Goal: Transaction & Acquisition: Book appointment/travel/reservation

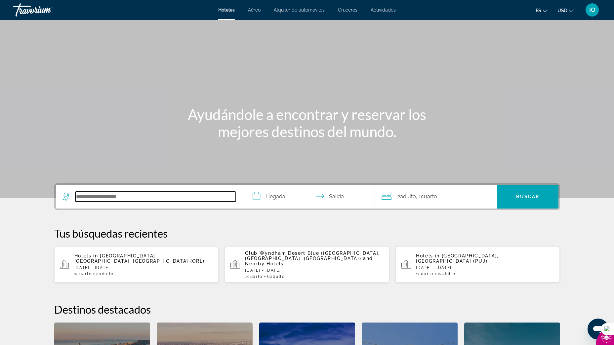
click at [147, 197] on input "Search hotel destination" at bounding box center [155, 197] width 160 height 10
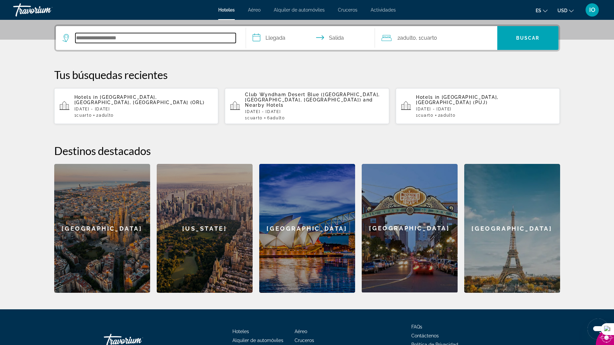
scroll to position [162, 0]
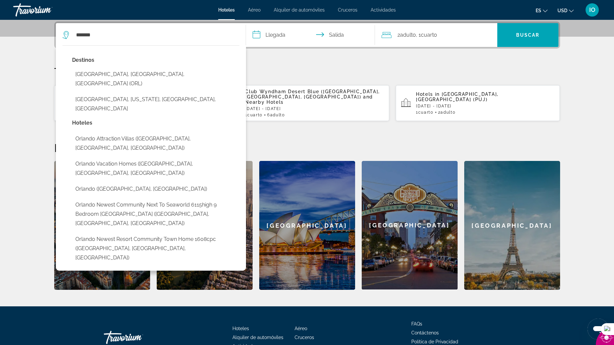
click at [95, 74] on button "[GEOGRAPHIC_DATA], [GEOGRAPHIC_DATA], [GEOGRAPHIC_DATA] (ORL)" at bounding box center [155, 79] width 167 height 22
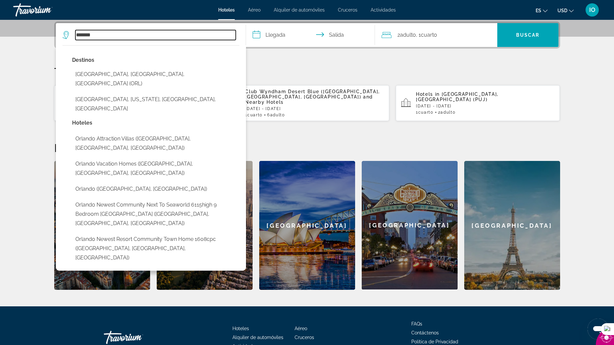
type input "**********"
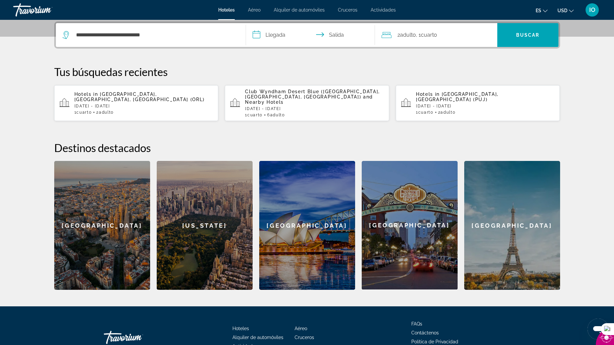
click at [275, 33] on input "**********" at bounding box center [312, 36] width 132 height 26
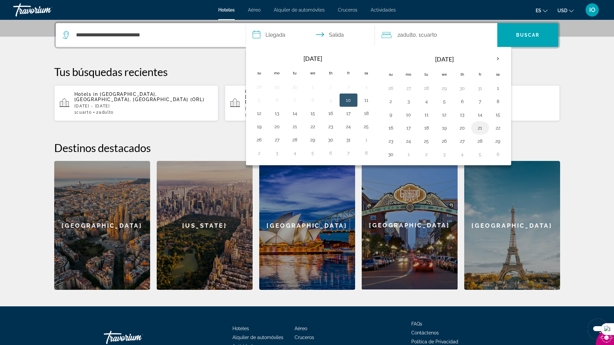
click at [480, 128] on button "21" at bounding box center [480, 127] width 11 height 9
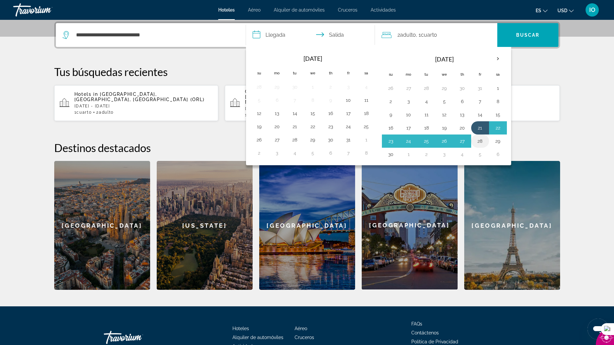
click at [481, 141] on button "28" at bounding box center [480, 141] width 11 height 9
type input "**********"
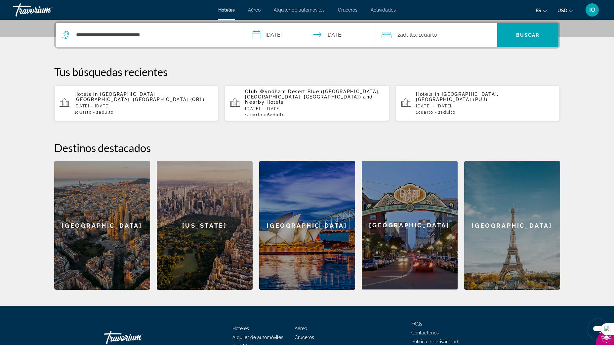
click at [441, 32] on div "2 Adulto Adulto , 1 Cuarto habitaciones" at bounding box center [439, 34] width 116 height 9
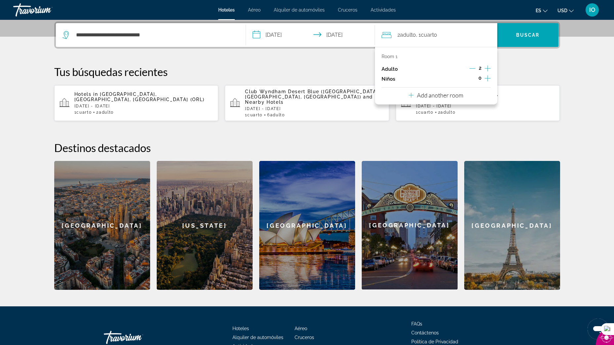
click at [487, 68] on icon "Increment adults" at bounding box center [488, 68] width 6 height 6
drag, startPoint x: 472, startPoint y: 66, endPoint x: 473, endPoint y: 72, distance: 6.7
click at [472, 66] on icon "Decrement adults" at bounding box center [472, 68] width 6 height 6
click at [486, 75] on icon "Increment children" at bounding box center [488, 78] width 6 height 8
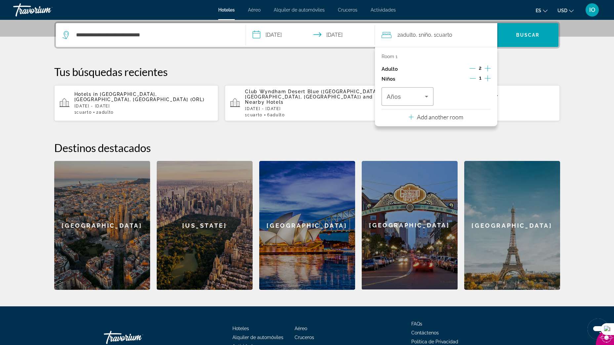
click at [486, 75] on icon "Increment children" at bounding box center [488, 78] width 6 height 8
click at [418, 94] on span "Travelers: 2 adults, 2 children" at bounding box center [406, 97] width 38 height 8
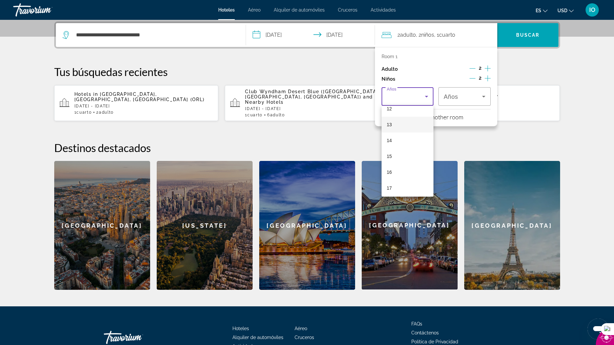
scroll to position [200, 0]
click at [399, 157] on mat-option "15" at bounding box center [407, 154] width 52 height 16
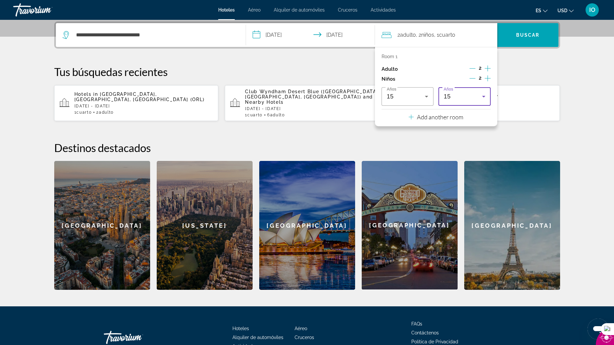
click at [459, 95] on div "15" at bounding box center [463, 97] width 38 height 8
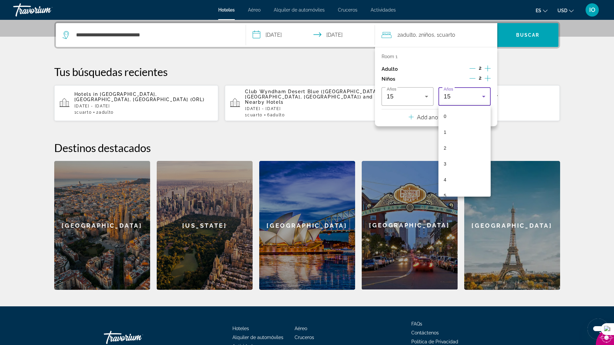
scroll to position [166, 0]
click at [455, 140] on mat-option "12" at bounding box center [464, 141] width 52 height 16
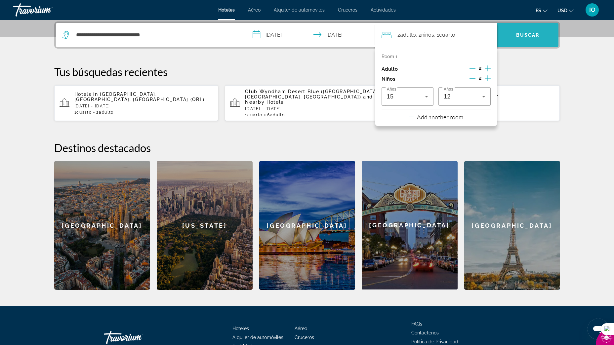
click at [525, 36] on span "Buscar" at bounding box center [527, 34] width 23 height 5
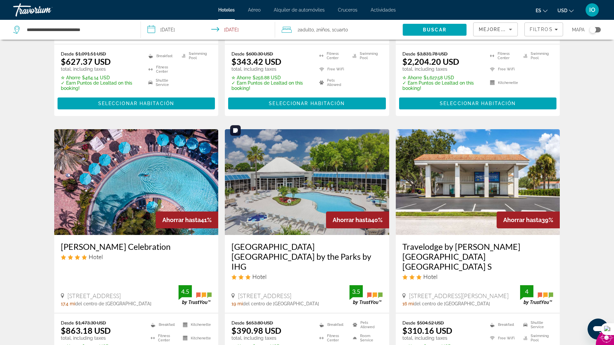
scroll to position [846, 0]
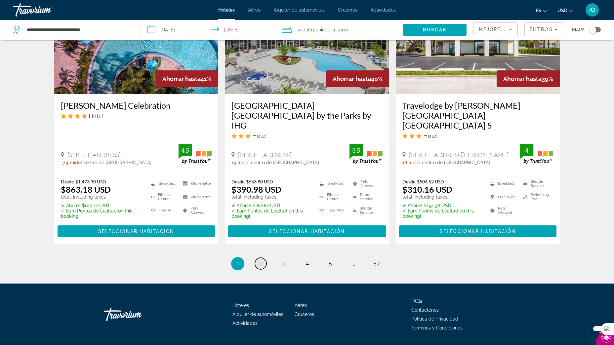
click at [264, 258] on link "page 2" at bounding box center [261, 264] width 12 height 12
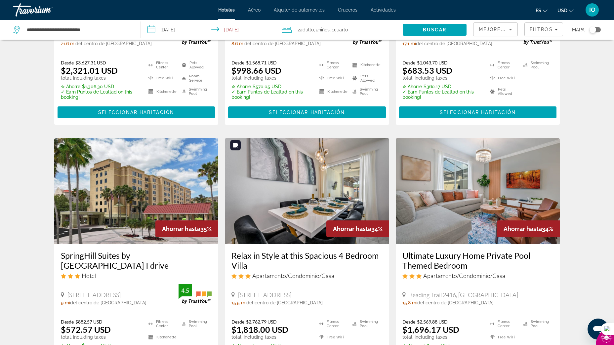
scroll to position [861, 0]
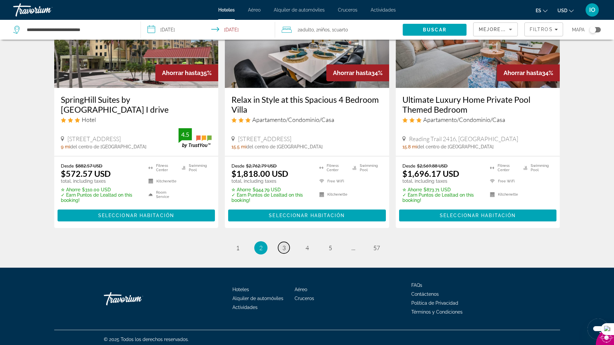
click at [285, 245] on span "3" at bounding box center [283, 247] width 3 height 7
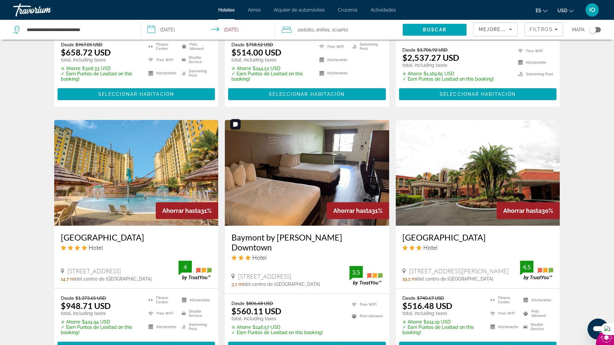
scroll to position [841, 0]
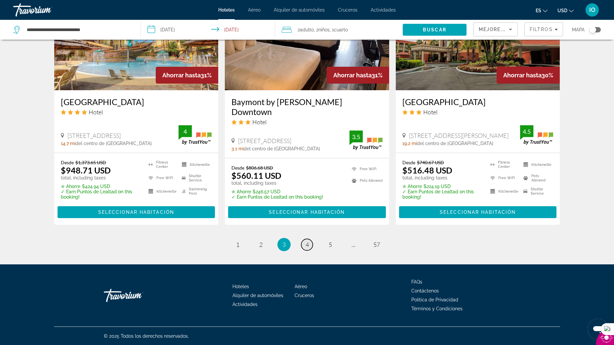
click at [306, 246] on span "4" at bounding box center [306, 244] width 3 height 7
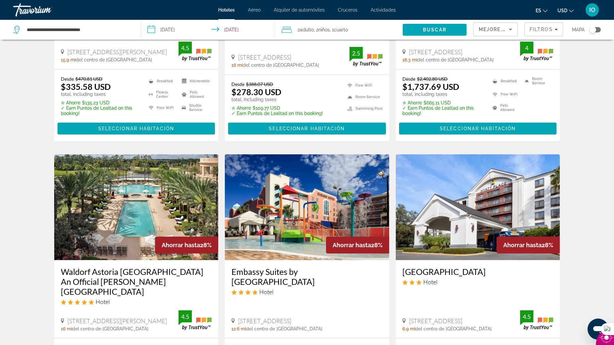
scroll to position [861, 0]
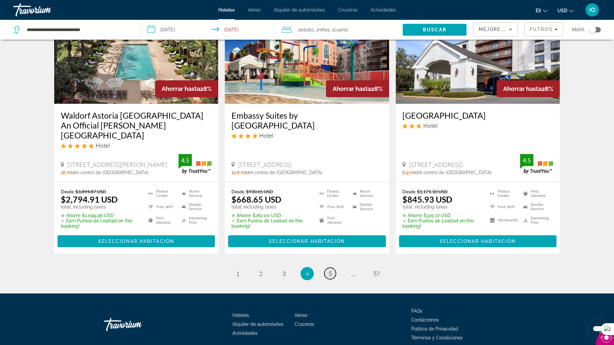
click at [329, 270] on span "5" at bounding box center [330, 273] width 3 height 7
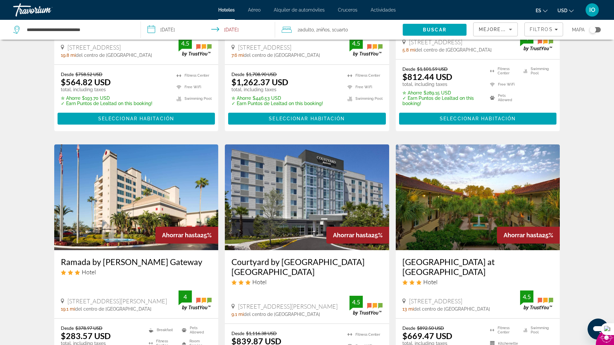
scroll to position [862, 0]
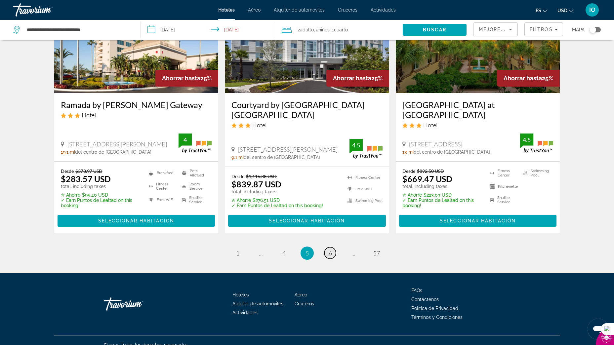
click at [334, 247] on link "page 6" at bounding box center [330, 253] width 12 height 12
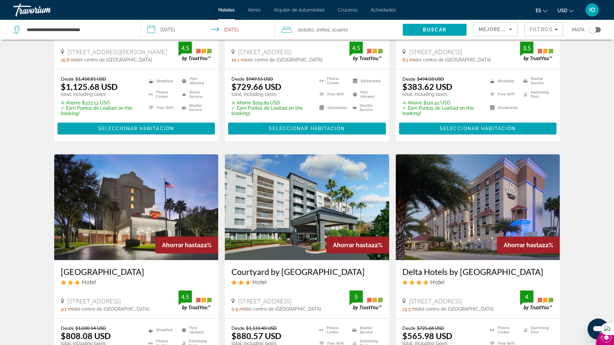
scroll to position [852, 0]
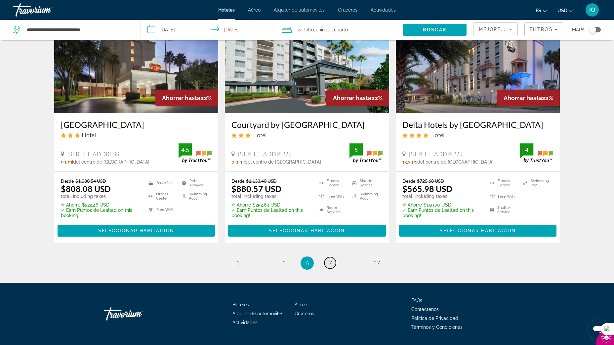
click at [332, 257] on link "page 7" at bounding box center [330, 263] width 12 height 12
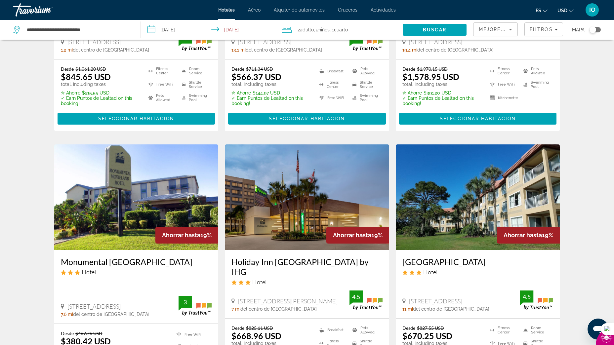
scroll to position [871, 0]
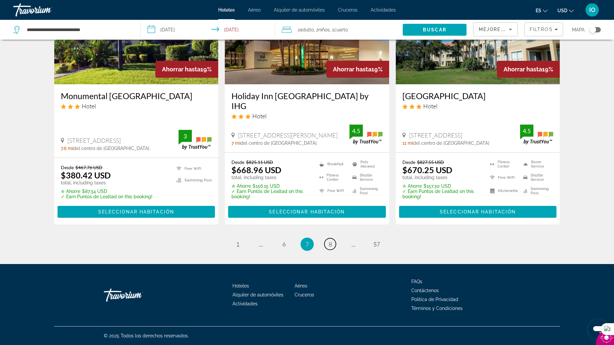
click at [334, 244] on link "page 8" at bounding box center [330, 244] width 12 height 12
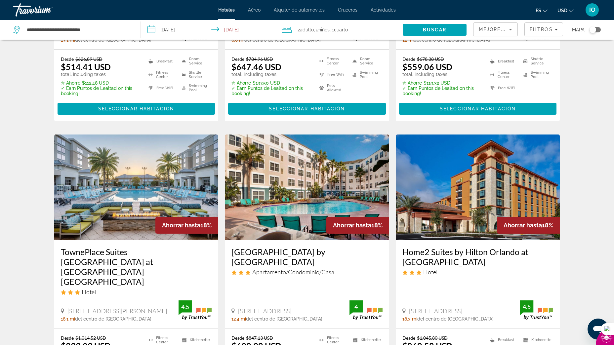
scroll to position [871, 0]
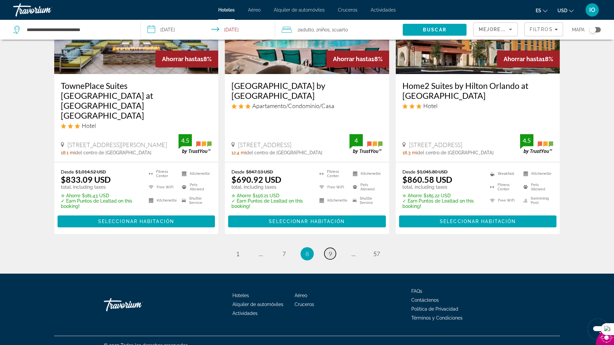
click at [332, 248] on link "page 9" at bounding box center [330, 254] width 12 height 12
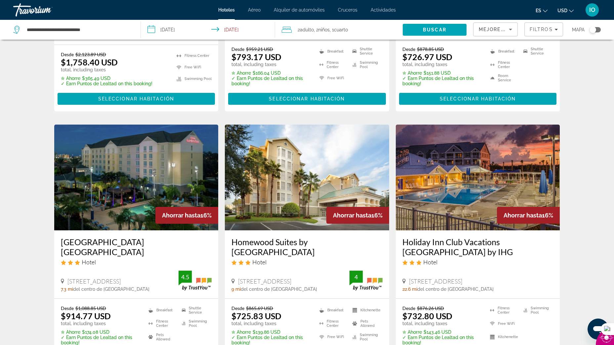
scroll to position [851, 0]
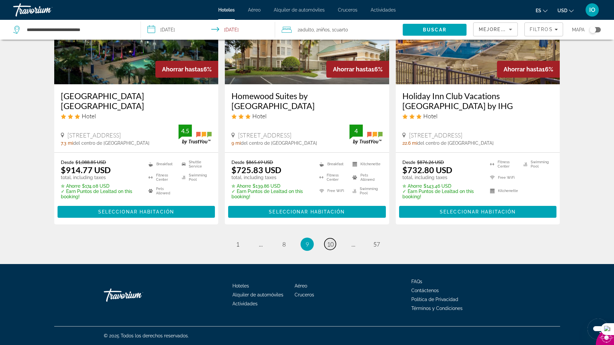
click at [332, 247] on span "10" at bounding box center [330, 244] width 7 height 7
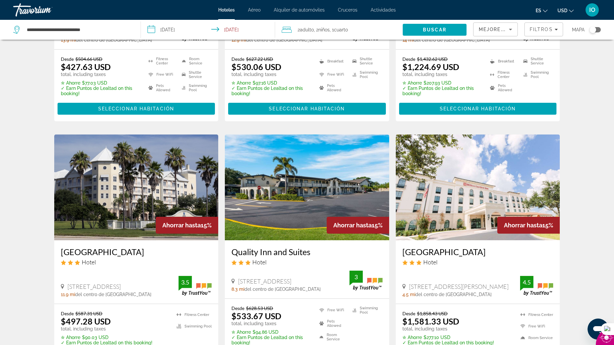
scroll to position [852, 0]
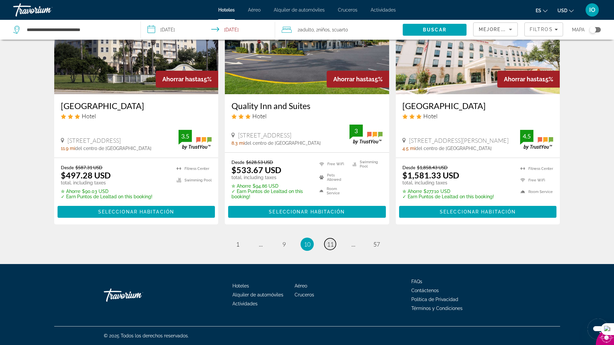
click at [332, 247] on span "11" at bounding box center [330, 244] width 7 height 7
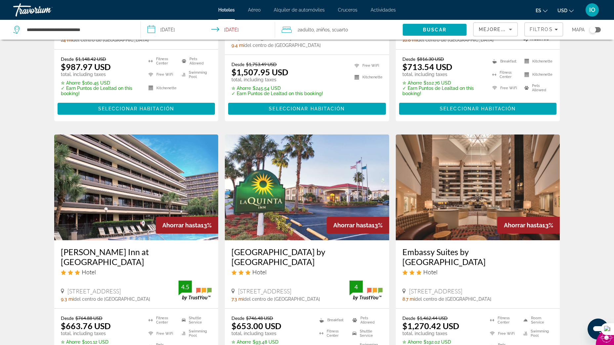
scroll to position [861, 0]
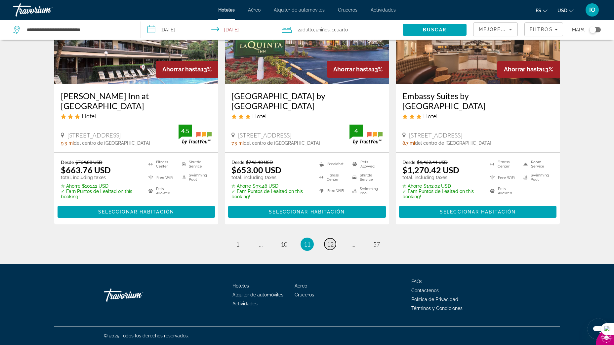
click at [331, 244] on span "12" at bounding box center [330, 244] width 7 height 7
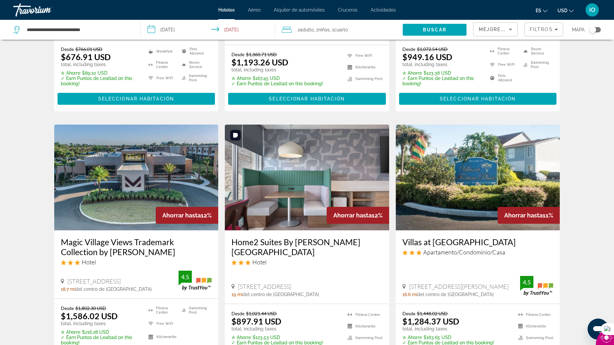
scroll to position [851, 0]
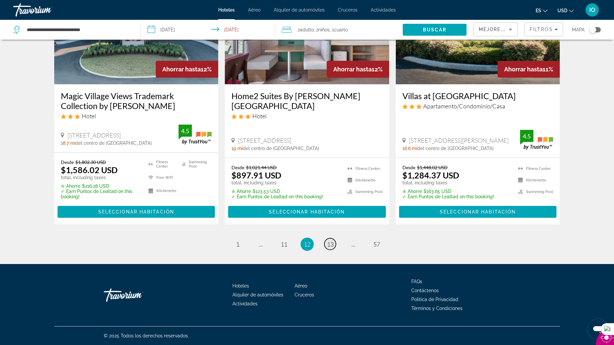
click at [331, 244] on span "13" at bounding box center [330, 244] width 7 height 7
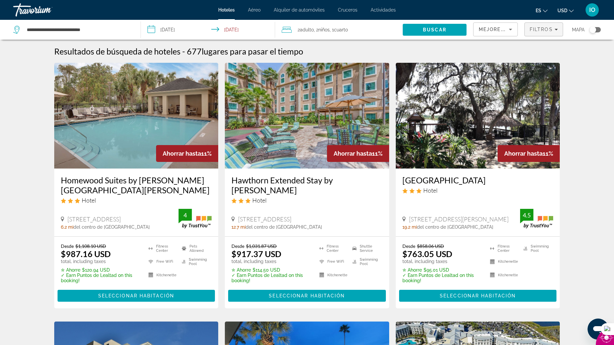
click at [544, 31] on span "Filtros" at bounding box center [541, 29] width 23 height 5
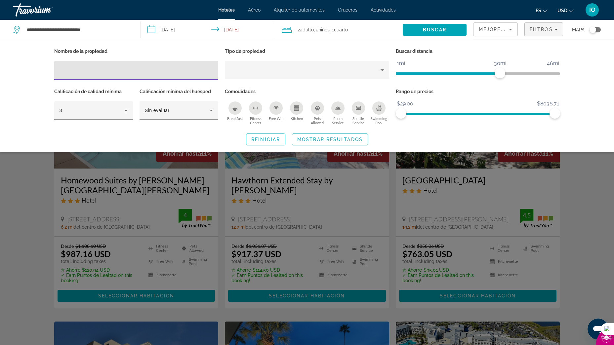
click at [156, 72] on input "Hotel Filters" at bounding box center [136, 70] width 154 height 8
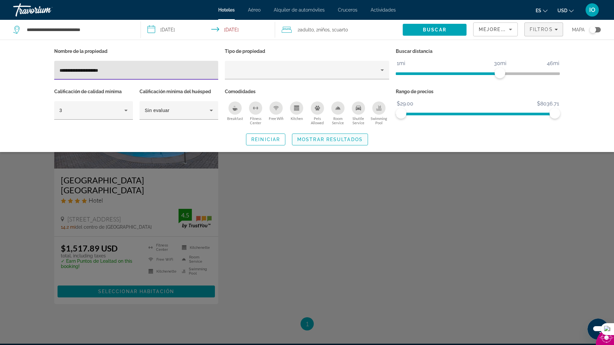
type input "**********"
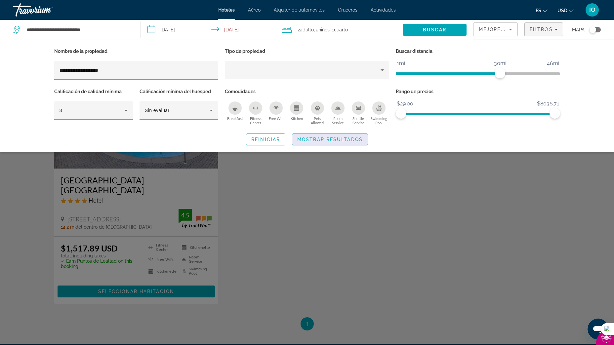
click at [307, 138] on span "Mostrar resultados" at bounding box center [329, 139] width 65 height 5
